Goal: Transaction & Acquisition: Download file/media

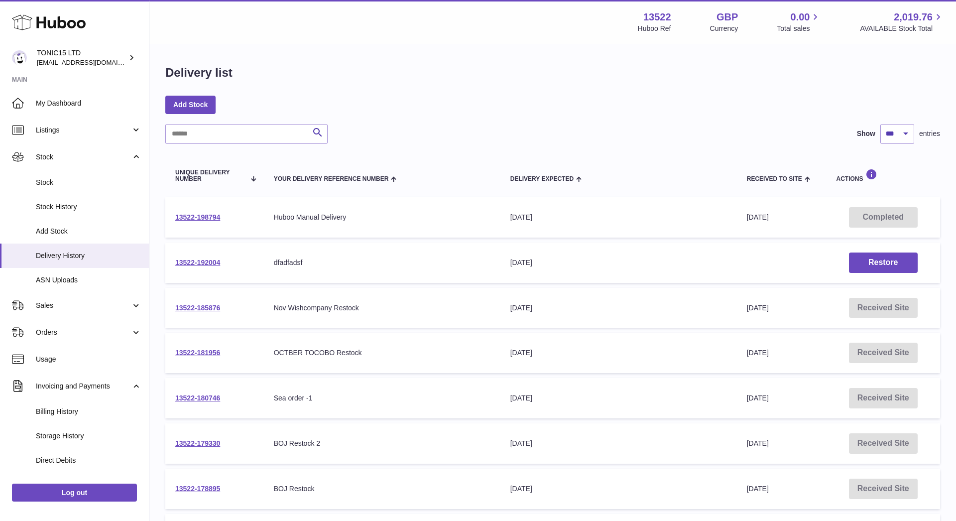
select select "***"
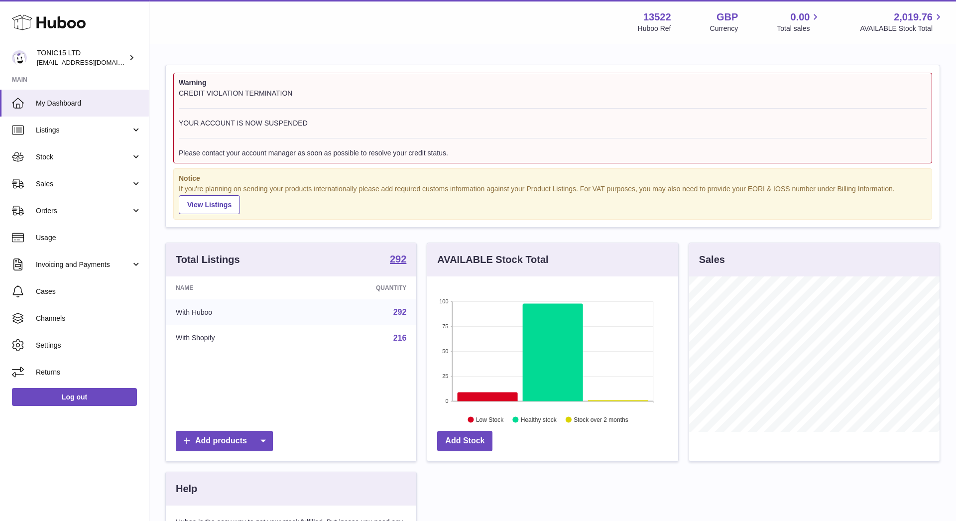
scroll to position [155, 251]
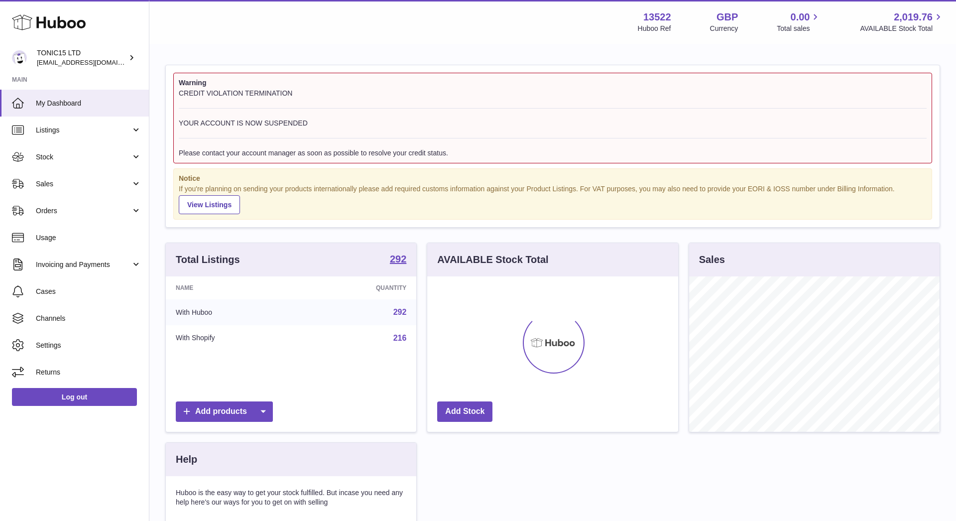
scroll to position [155, 251]
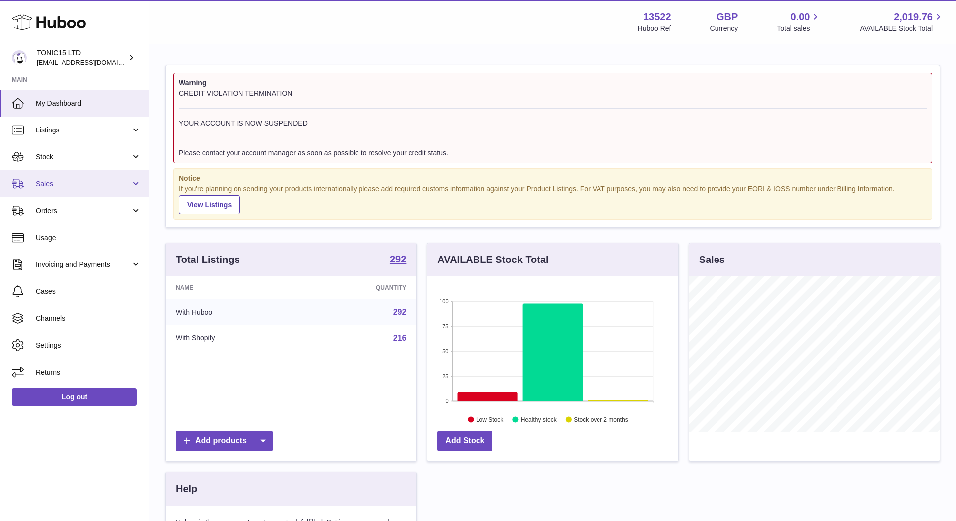
click at [113, 171] on link "Sales" at bounding box center [74, 183] width 149 height 27
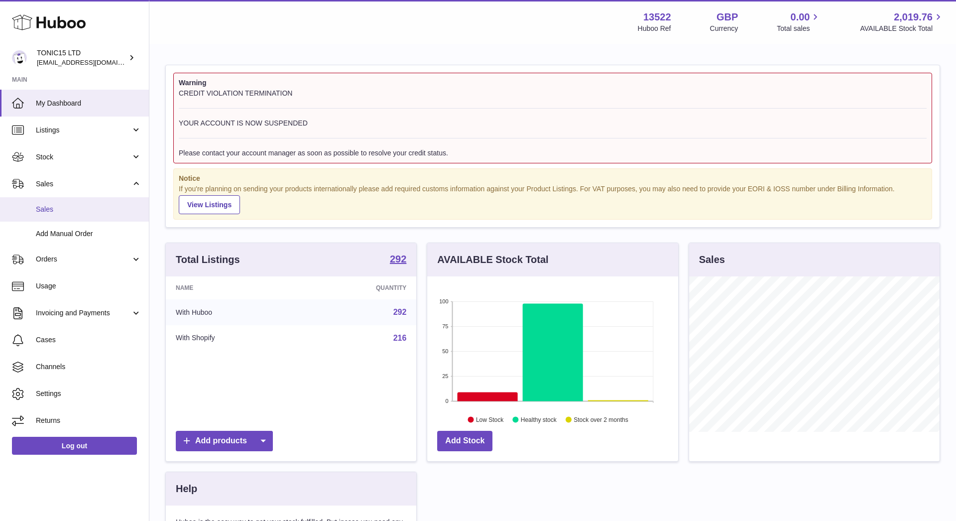
click at [87, 207] on span "Sales" at bounding box center [89, 209] width 106 height 9
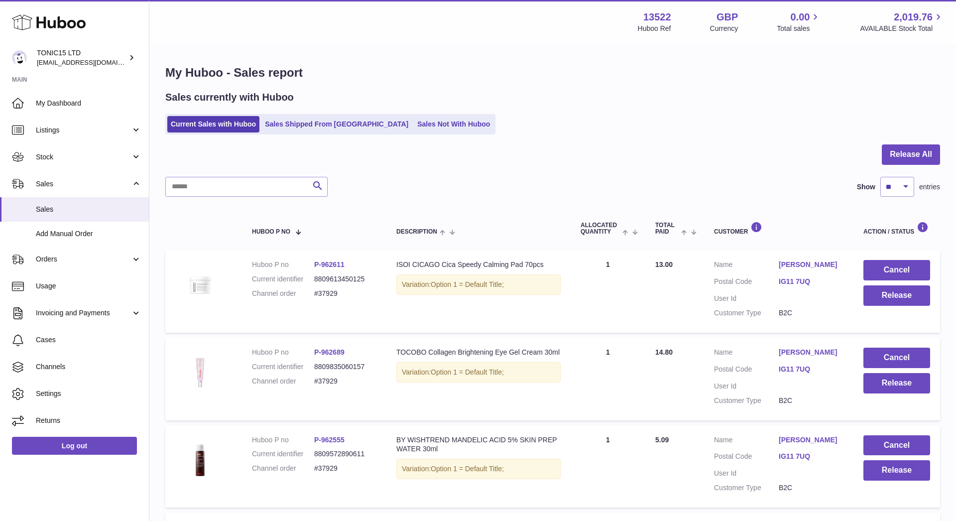
click at [320, 132] on ul "Current Sales with Huboo Sales Shipped From Huboo Sales Not With Huboo" at bounding box center [330, 124] width 330 height 20
click at [321, 116] on ul "Current Sales with Huboo Sales Shipped From Huboo Sales Not With Huboo" at bounding box center [330, 124] width 330 height 20
click at [313, 126] on link "Sales Shipped From Huboo" at bounding box center [336, 124] width 150 height 16
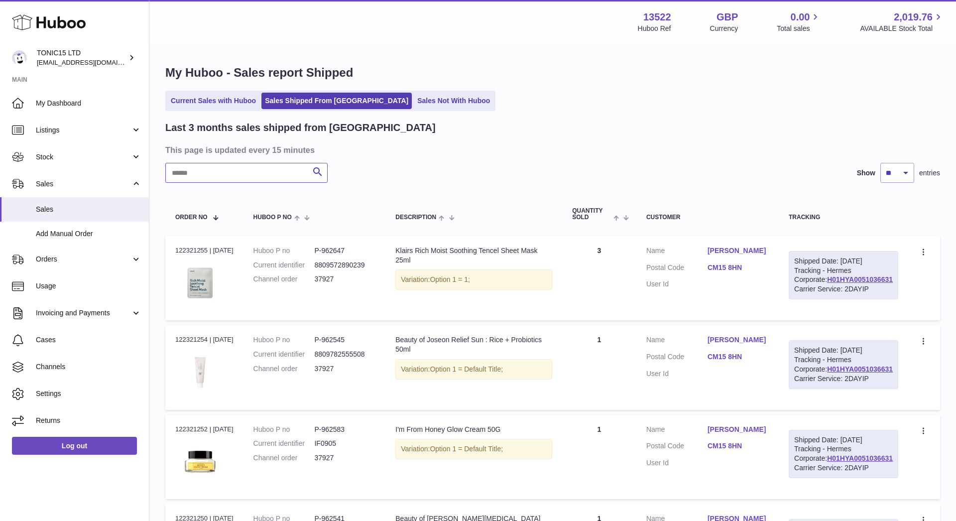
click at [228, 169] on input "text" at bounding box center [246, 173] width 162 height 20
paste input "*****"
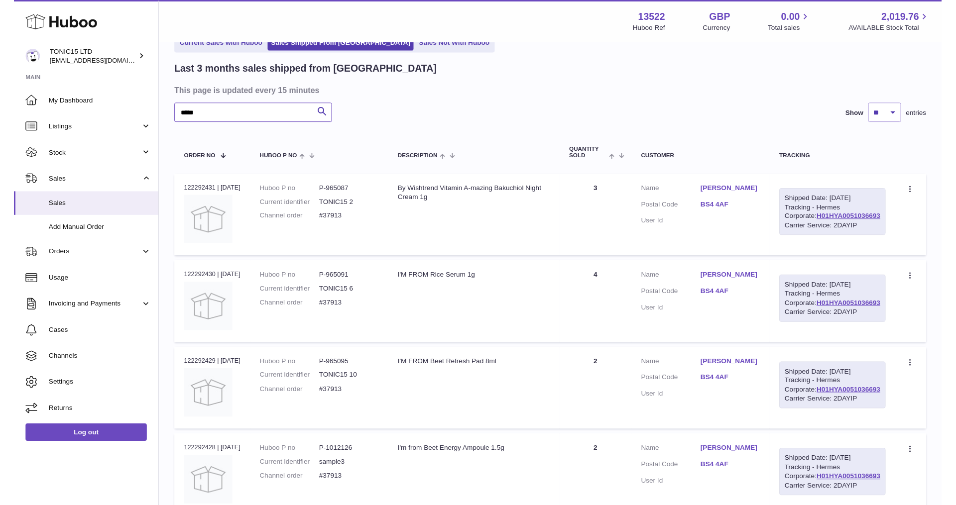
scroll to position [115, 0]
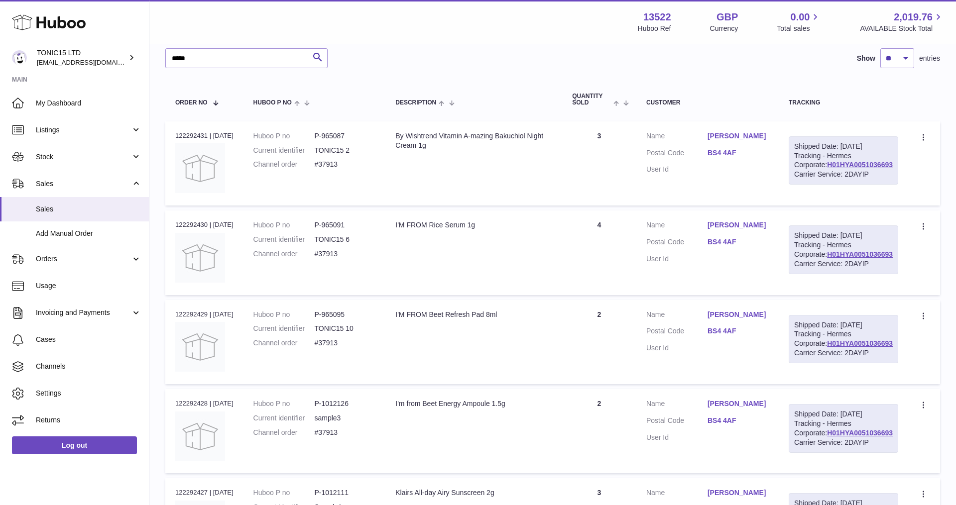
type input "*****"
select select "**"
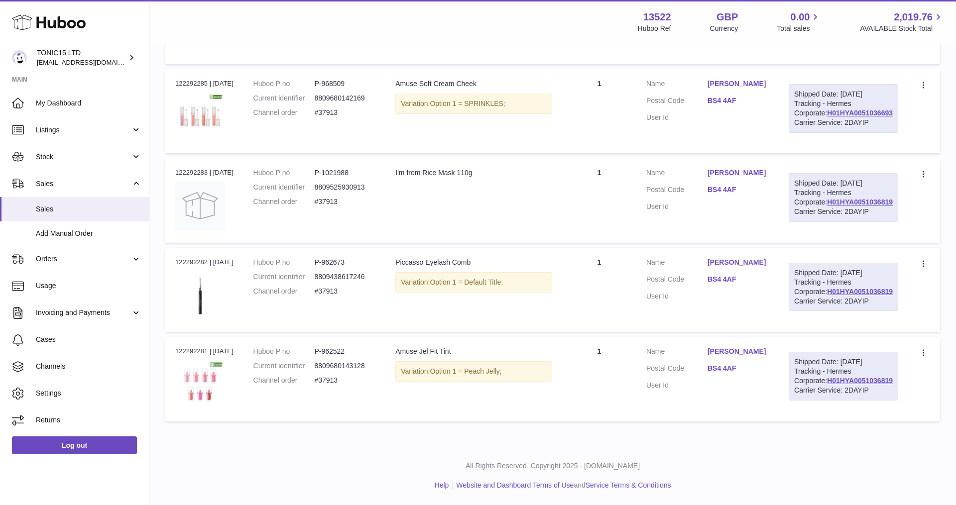
click at [63, 332] on link "Cases" at bounding box center [74, 340] width 149 height 27
click at [50, 19] on icon at bounding box center [49, 22] width 74 height 20
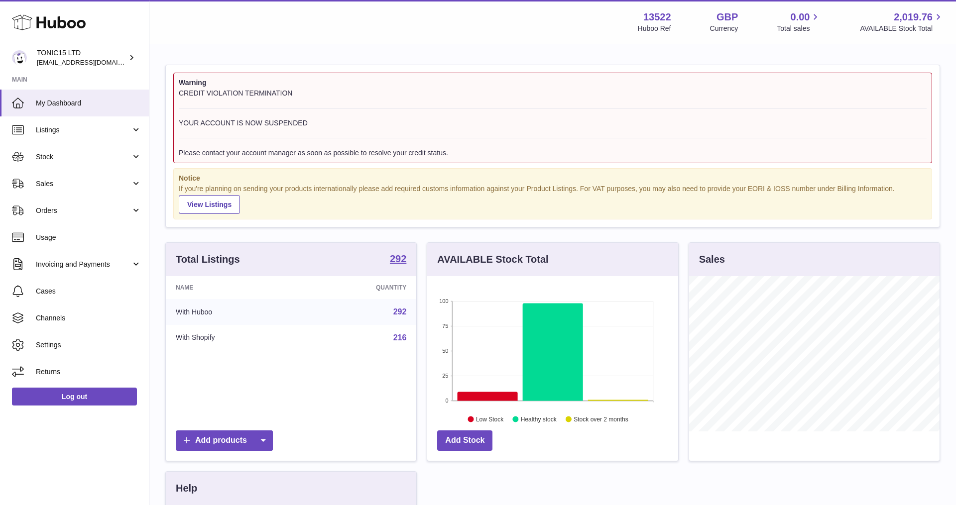
scroll to position [155, 251]
click at [94, 159] on span "Stock" at bounding box center [83, 156] width 95 height 9
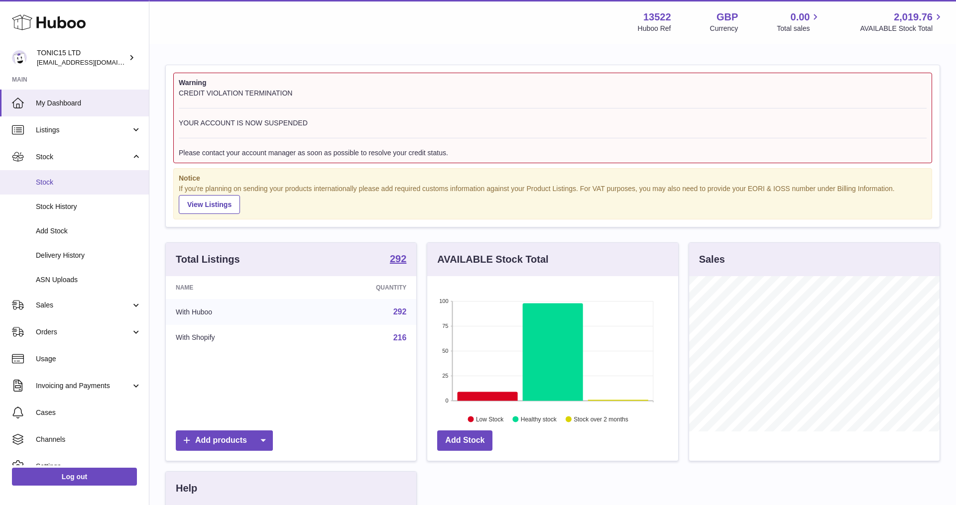
click at [75, 184] on span "Stock" at bounding box center [89, 182] width 106 height 9
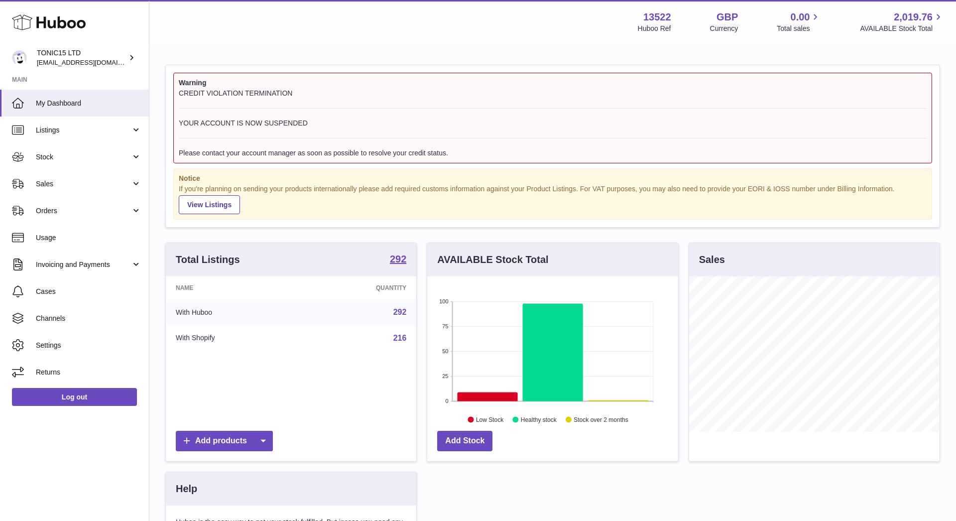
scroll to position [155, 251]
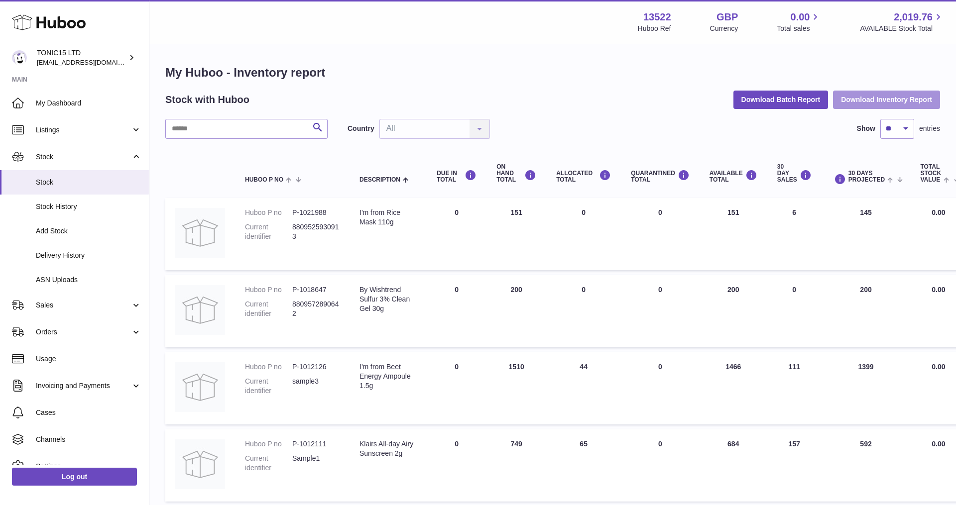
click at [885, 95] on button "Download Inventory Report" at bounding box center [886, 100] width 107 height 18
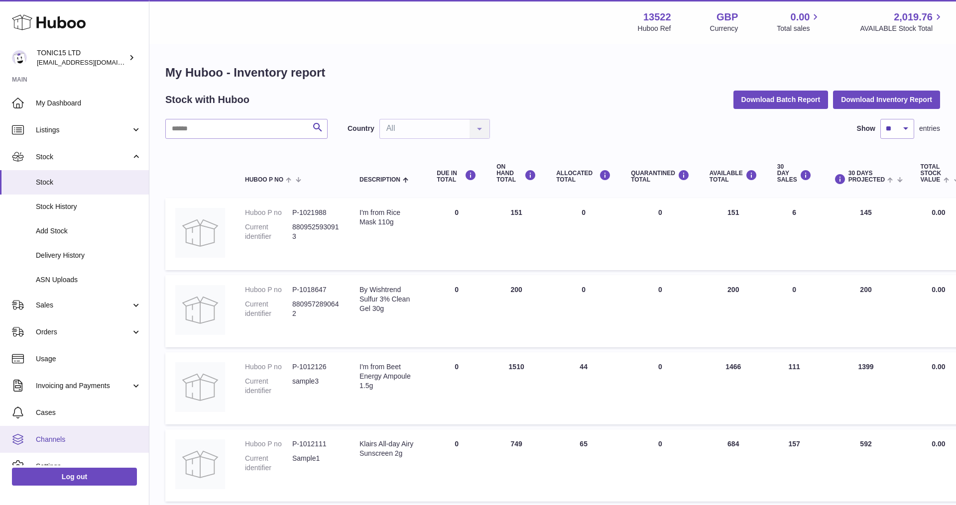
click at [71, 426] on link "Channels" at bounding box center [74, 439] width 149 height 27
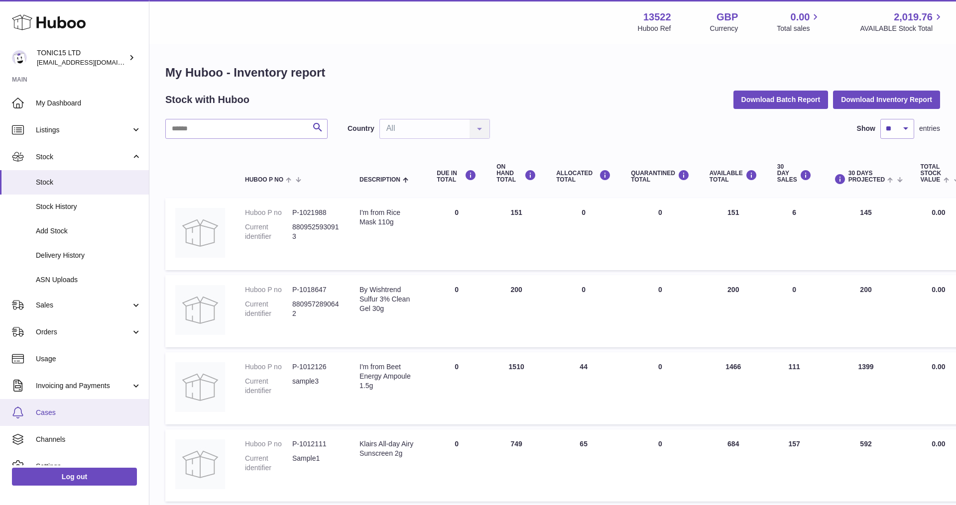
click at [72, 414] on link "Cases" at bounding box center [74, 412] width 149 height 27
click at [50, 412] on span "Cases" at bounding box center [89, 412] width 106 height 9
